Goal: Transaction & Acquisition: Obtain resource

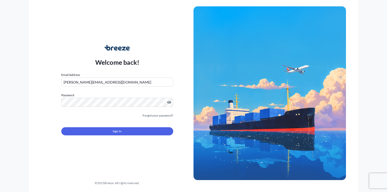
click at [137, 83] on input "[PERSON_NAME][EMAIL_ADDRESS][DOMAIN_NAME]" at bounding box center [117, 81] width 112 height 9
type input "[PERSON_NAME][EMAIL_ADDRESS][DOMAIN_NAME]"
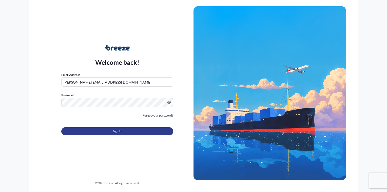
click at [114, 130] on span "Sign In" at bounding box center [117, 131] width 9 height 5
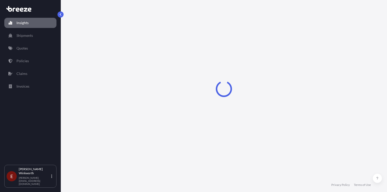
select select "2025"
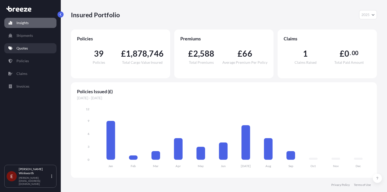
click at [20, 49] on p "Quotes" at bounding box center [21, 48] width 11 height 5
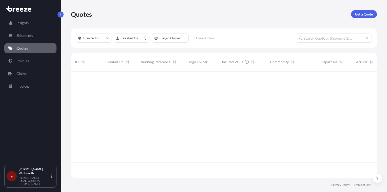
scroll to position [105, 302]
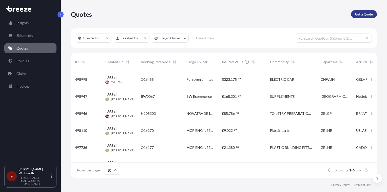
click at [356, 15] on p "Get a Quote" at bounding box center [364, 14] width 18 height 5
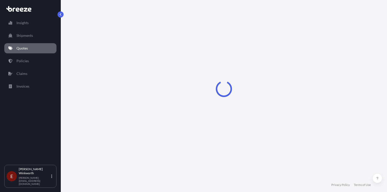
select select "Sea"
select select "1"
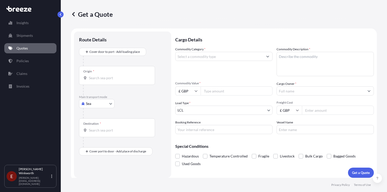
scroll to position [3, 0]
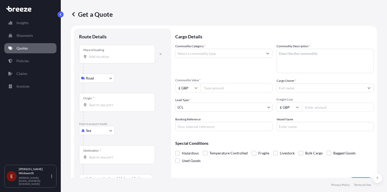
drag, startPoint x: 106, startPoint y: 50, endPoint x: 104, endPoint y: 53, distance: 3.3
click at [106, 50] on div "Place of loading" at bounding box center [117, 54] width 76 height 19
click at [106, 54] on input "Place of loading" at bounding box center [119, 56] width 60 height 5
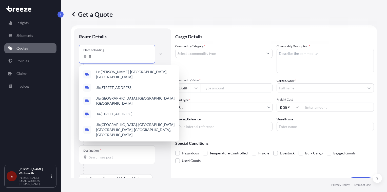
type input "j"
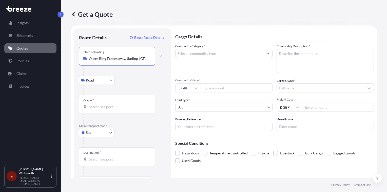
type input "Outer Ring Expressway, Jiading, [GEOGRAPHIC_DATA], [GEOGRAPHIC_DATA]"
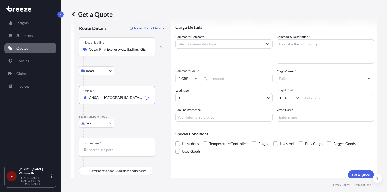
scroll to position [17, 0]
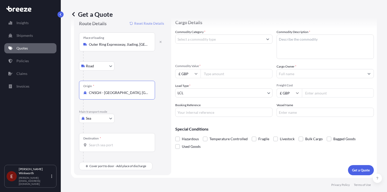
type input "CNSGH - [GEOGRAPHIC_DATA], [GEOGRAPHIC_DATA]"
click at [103, 142] on input "Destination *" at bounding box center [119, 144] width 60 height 5
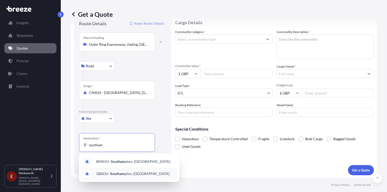
click at [142, 174] on span "GBSOU - Southam pton, [GEOGRAPHIC_DATA]" at bounding box center [132, 173] width 73 height 5
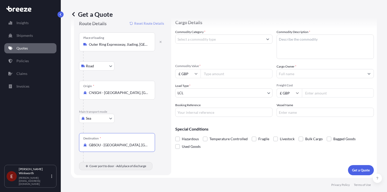
type input "GBSOU - [GEOGRAPHIC_DATA], [GEOGRAPHIC_DATA]"
click at [94, 164] on body "2 options available. Insights Shipments Quotes Policies Claims Invoices E [PERS…" at bounding box center [193, 96] width 387 height 192
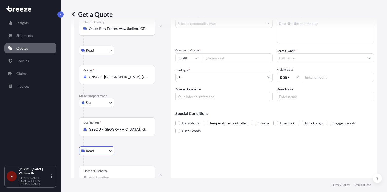
scroll to position [47, 0]
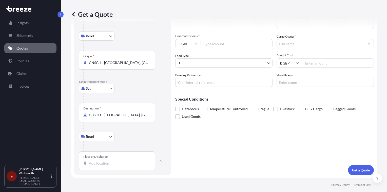
click at [106, 159] on div "Place of Discharge" at bounding box center [117, 160] width 76 height 19
click at [106, 160] on input "Place of Discharge" at bounding box center [119, 162] width 60 height 5
type input "Nuneaton CV10, [GEOGRAPHIC_DATA]"
click at [213, 46] on input "Commodity Value *" at bounding box center [237, 43] width 72 height 9
click at [189, 44] on input "£ GBP" at bounding box center [187, 43] width 25 height 9
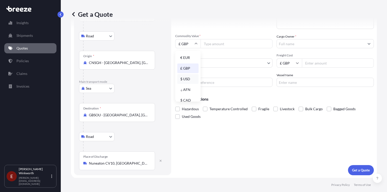
click at [187, 77] on div "$ USD" at bounding box center [187, 79] width 21 height 10
type input "$ USD"
click at [206, 46] on input "Commodity Value *" at bounding box center [237, 43] width 72 height 9
type input "250000"
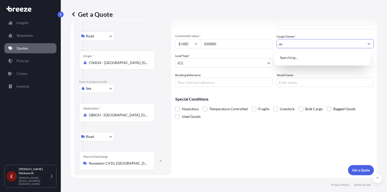
type input "a"
type input "AXIS GLOBAL FREIGHT5"
click at [220, 57] on div "Load Type * LCL" at bounding box center [223, 60] width 97 height 14
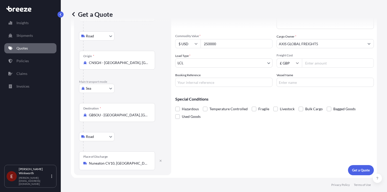
click at [215, 63] on body "1 option available. 0 options available. 1 option available. 0 options availabl…" at bounding box center [193, 96] width 387 height 192
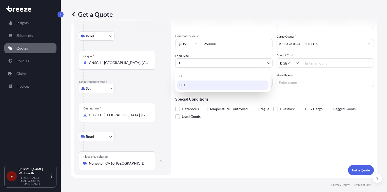
click at [194, 85] on div "FCL" at bounding box center [222, 84] width 91 height 9
select select "2"
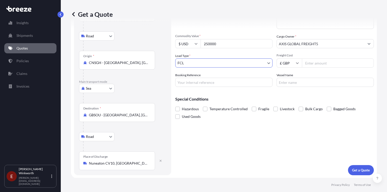
drag, startPoint x: 312, startPoint y: 63, endPoint x: 316, endPoint y: 63, distance: 4.1
click at [313, 63] on input "Freight Cost" at bounding box center [338, 62] width 72 height 9
click at [302, 65] on input "Freight Cost" at bounding box center [338, 62] width 72 height 9
type input "3679.70"
click at [295, 80] on input "Vessel Name" at bounding box center [325, 82] width 97 height 9
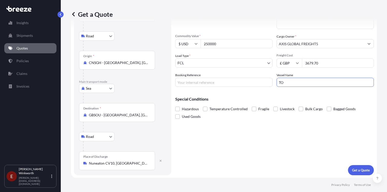
click at [285, 80] on input "TO" at bounding box center [325, 82] width 97 height 9
type input "TA"
click at [217, 80] on input "Booking Reference" at bounding box center [223, 82] width 97 height 9
type input "Q16462"
click at [175, 109] on form "Route Details Reset Route Details Place of loading [GEOGRAPHIC_DATA] Rail Origi…" at bounding box center [224, 79] width 306 height 197
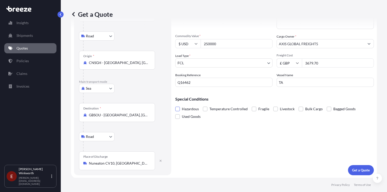
drag, startPoint x: 178, startPoint y: 110, endPoint x: 188, endPoint y: 111, distance: 9.2
click at [178, 110] on span at bounding box center [177, 108] width 5 height 5
click at [175, 105] on input "Hazardous" at bounding box center [175, 105] width 0 height 0
click at [353, 168] on p "Get a Quote" at bounding box center [361, 169] width 18 height 5
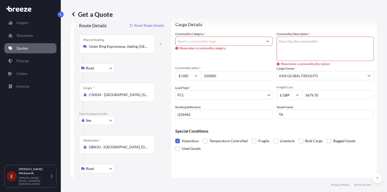
scroll to position [0, 0]
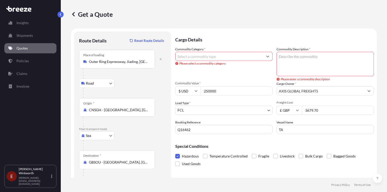
click at [291, 55] on textarea "Commodity Description *" at bounding box center [325, 64] width 97 height 24
type textarea "LITHIUM ION BATTERY"
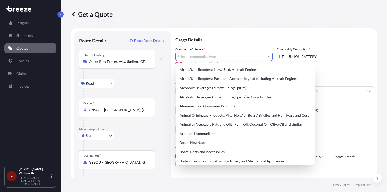
click at [200, 58] on input "Commodity Category *" at bounding box center [220, 56] width 88 height 9
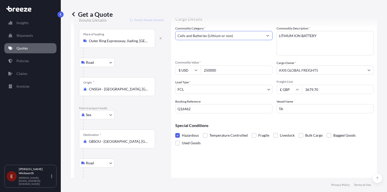
scroll to position [47, 0]
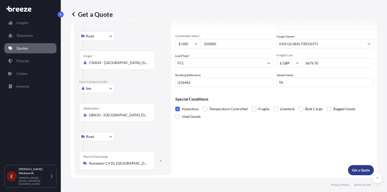
type input "Cells and Batteries (Lithium or non)"
click at [354, 167] on p "Get a Quote" at bounding box center [361, 169] width 18 height 5
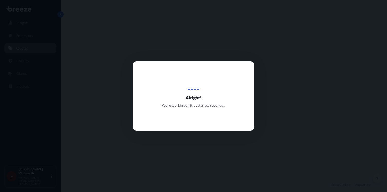
select select "Road"
select select "Sea"
select select "Road"
select select "2"
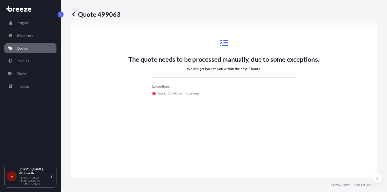
scroll to position [304, 0]
